Goal: Task Accomplishment & Management: Manage account settings

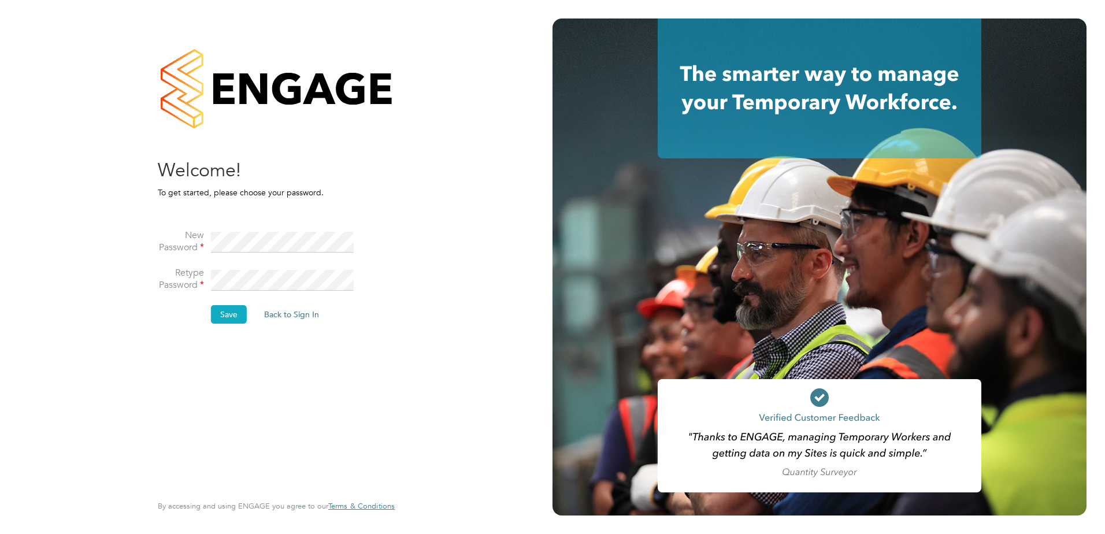
click at [229, 313] on button "Save" at bounding box center [229, 314] width 36 height 18
click at [202, 225] on button "Back to Sign In" at bounding box center [194, 226] width 73 height 18
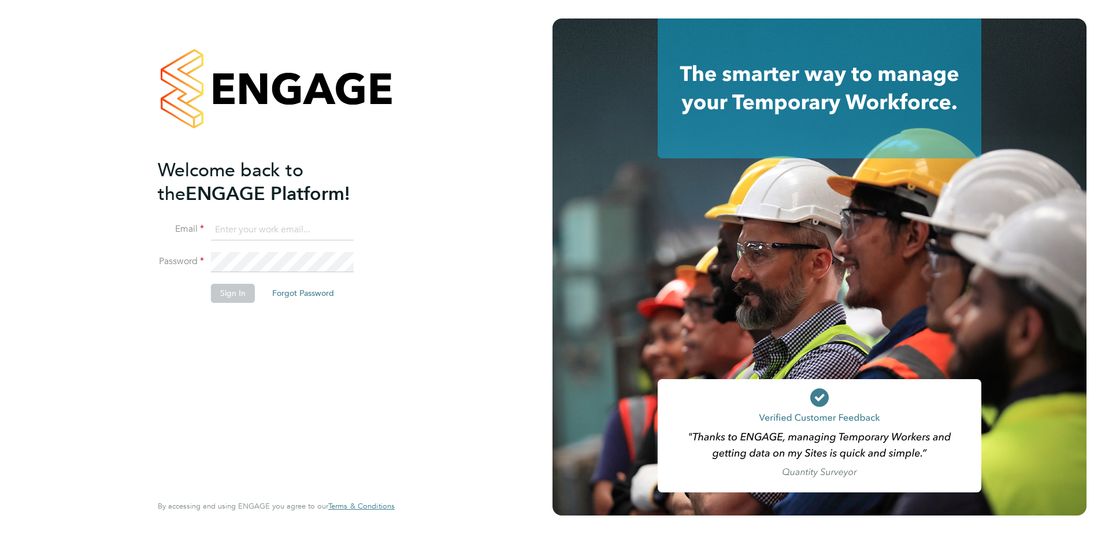
click at [269, 229] on input at bounding box center [282, 230] width 143 height 21
click at [346, 227] on input "mark.[PERSON_NAME]" at bounding box center [282, 230] width 143 height 21
click at [317, 366] on div "Welcome back to the ENGAGE Platform! Email mark.[PERSON_NAME] Password Sign In …" at bounding box center [270, 324] width 225 height 333
click at [285, 228] on input "mark.[PERSON_NAME]" at bounding box center [282, 230] width 143 height 21
click at [284, 228] on input "mark.[PERSON_NAME]" at bounding box center [282, 230] width 143 height 21
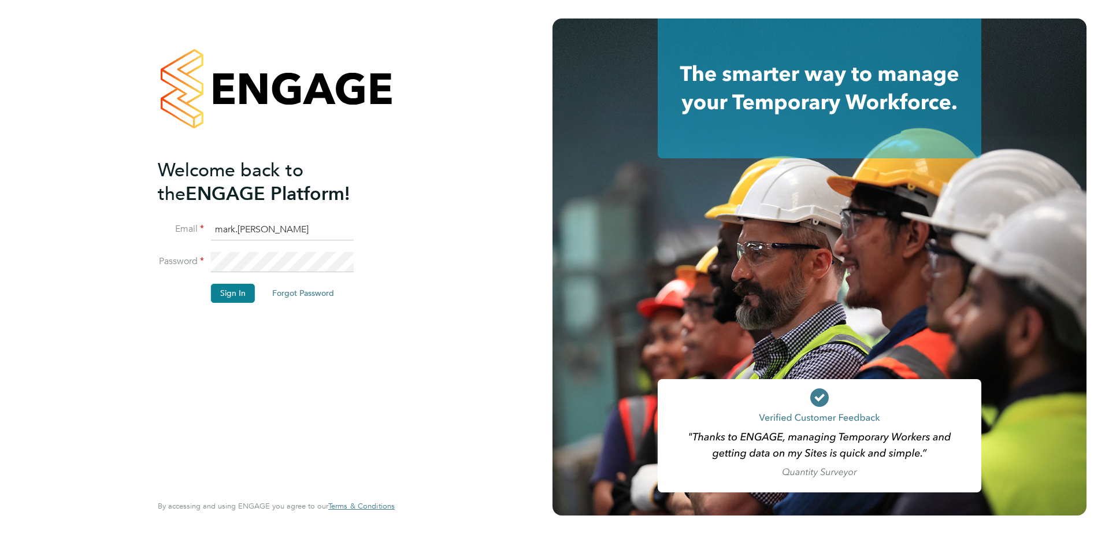
click at [310, 231] on input "mark.[PERSON_NAME]" at bounding box center [282, 230] width 143 height 21
type input "[EMAIL_ADDRESS][PERSON_NAME][DOMAIN_NAME]"
click at [233, 295] on button "Sign In" at bounding box center [233, 293] width 44 height 18
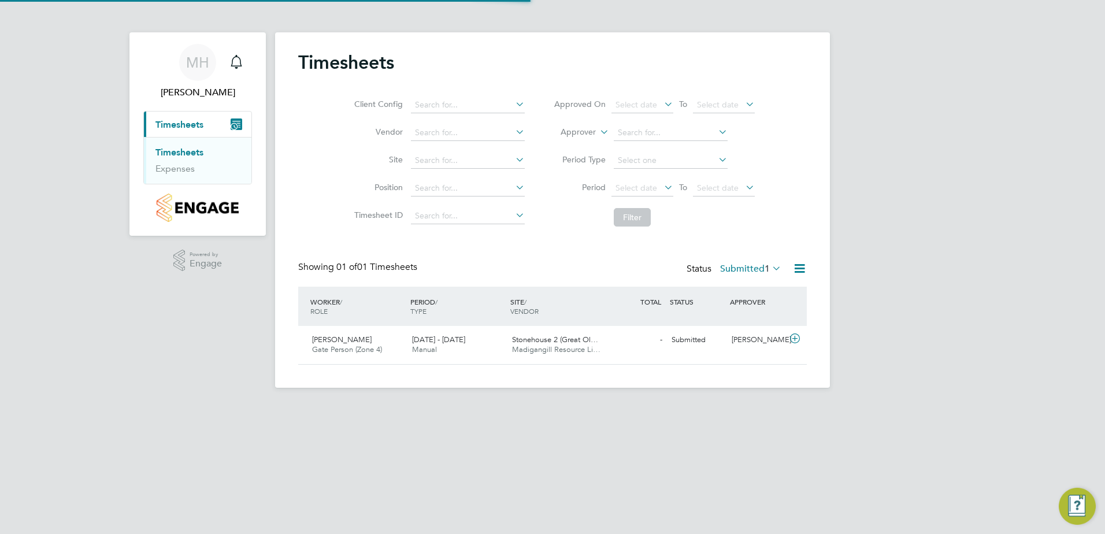
scroll to position [29, 101]
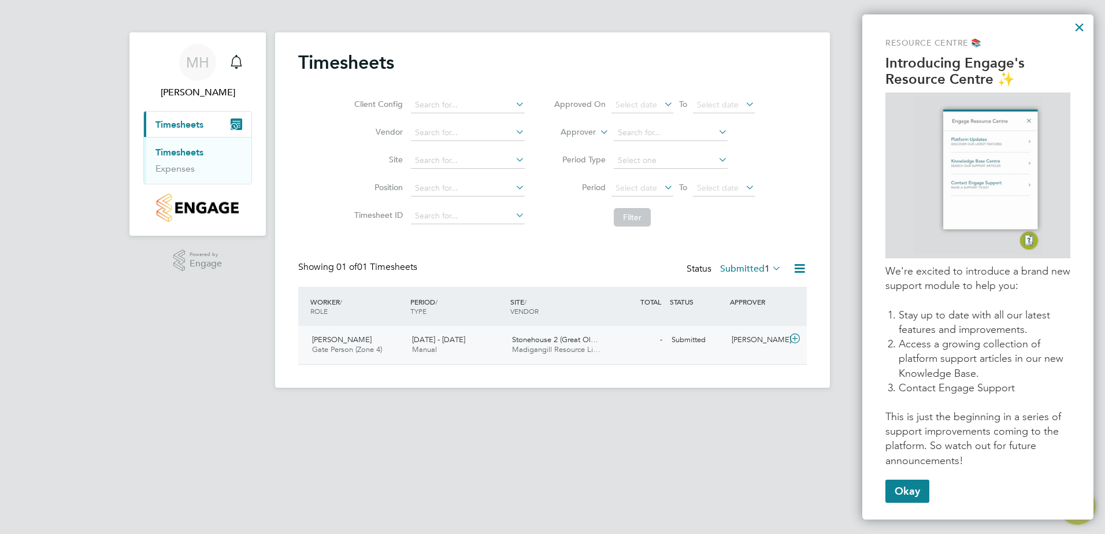
click at [332, 344] on div "[PERSON_NAME] Gate Person (Zone 4) [DATE] - [DATE]" at bounding box center [357, 345] width 100 height 29
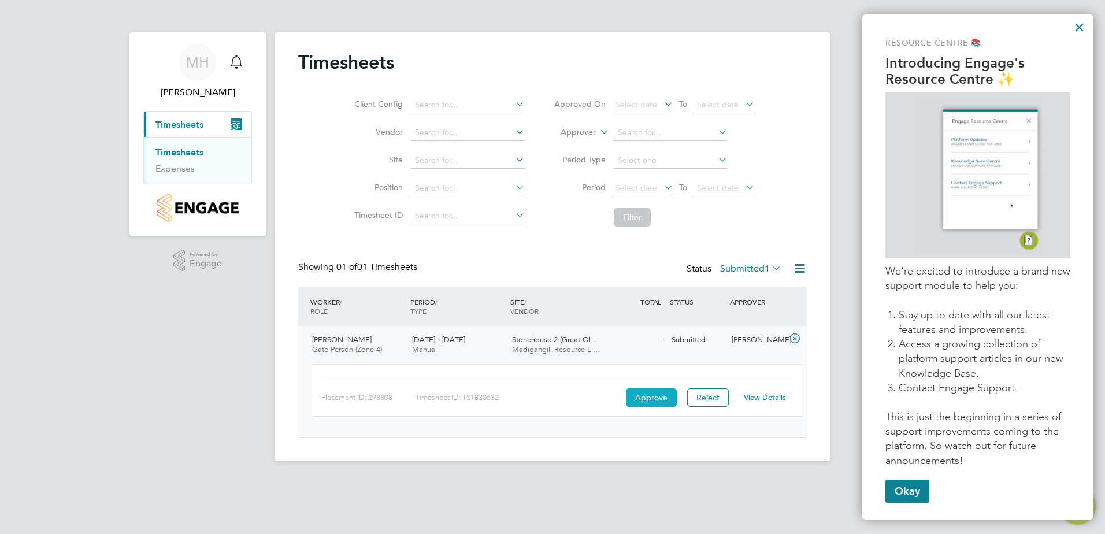
click at [641, 396] on button "Approve" at bounding box center [651, 397] width 51 height 18
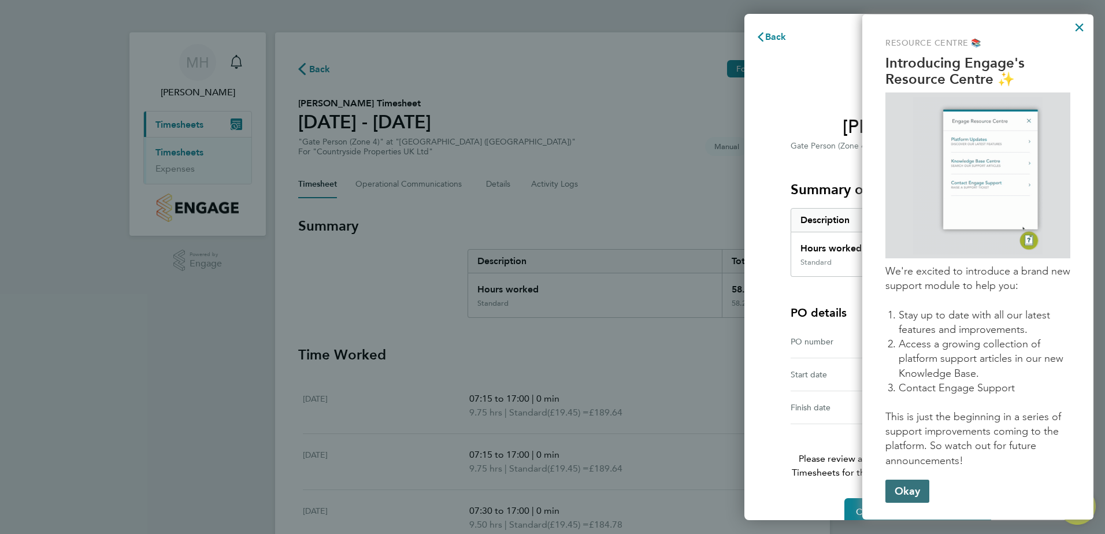
click at [893, 485] on button "Okay" at bounding box center [907, 491] width 44 height 23
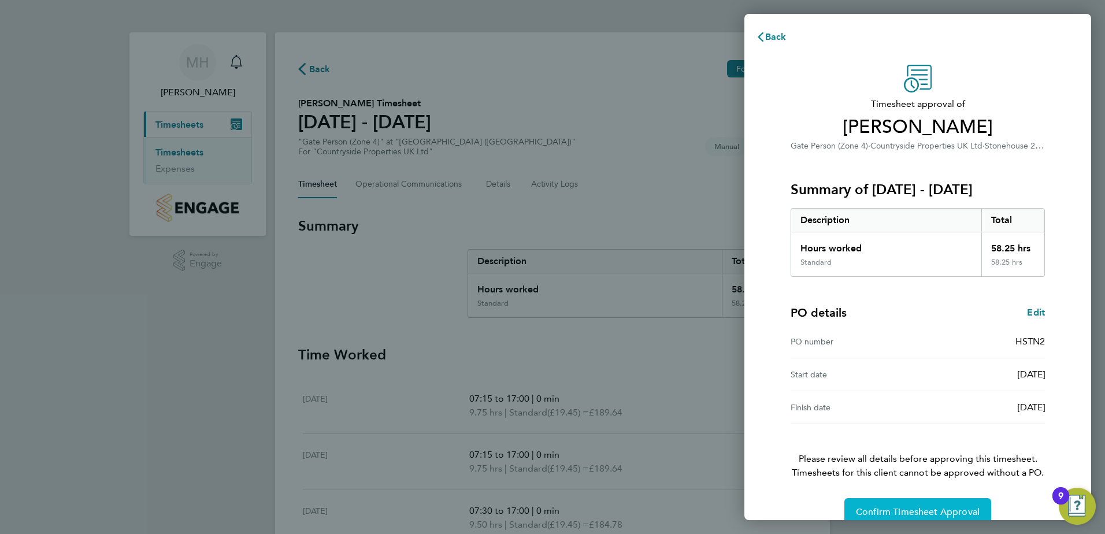
click at [895, 509] on span "Confirm Timesheet Approval" at bounding box center [918, 512] width 124 height 12
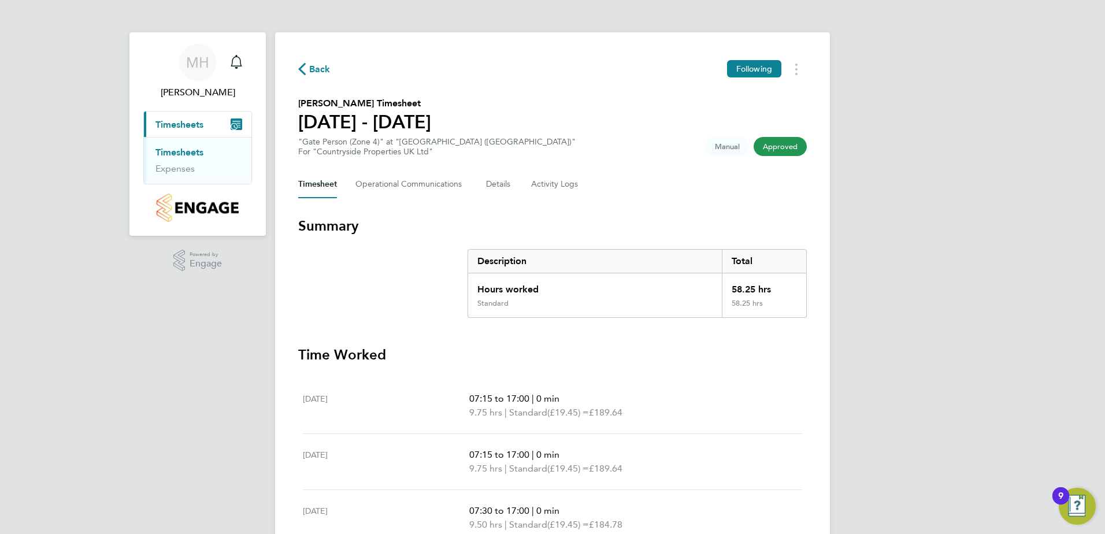
click at [188, 129] on span "Timesheets" at bounding box center [179, 124] width 48 height 11
click at [521, 13] on ng-component "Back Following Mohammed Baig's Timesheet 22 - 28 Sept 2025 "Gate Person (Zone 4…" at bounding box center [552, 392] width 555 height 784
